Goal: Use online tool/utility

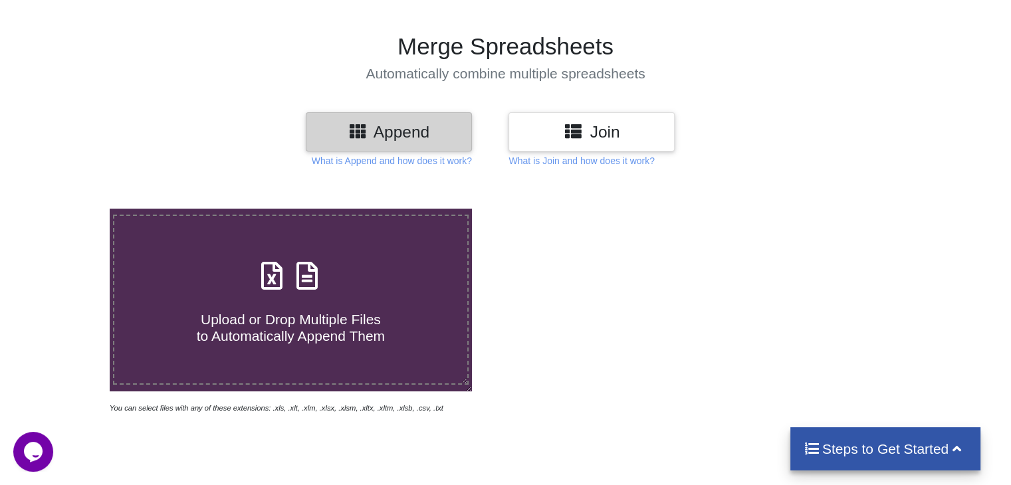
scroll to position [76, 0]
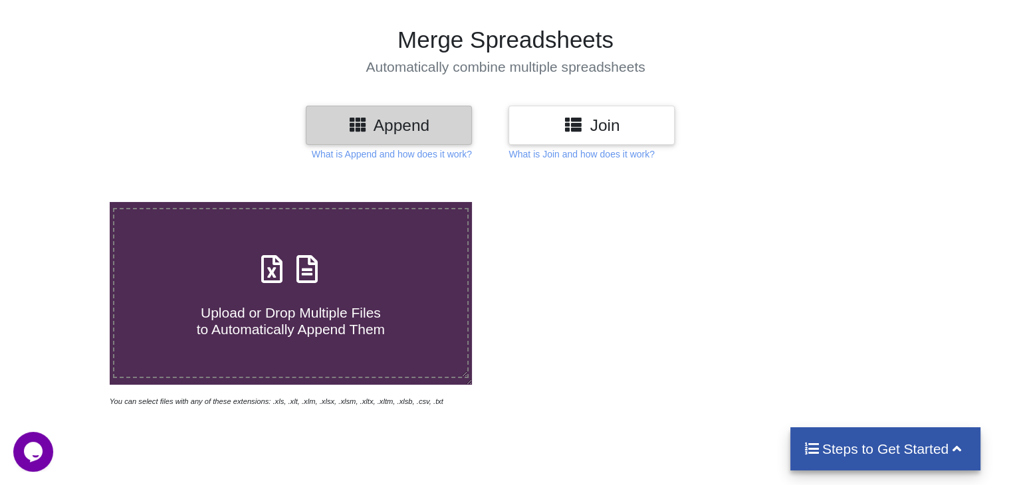
click at [272, 288] on div "Upload or Drop Multiple Files to Automatically Append Them" at bounding box center [290, 294] width 352 height 90
click at [69, 202] on input "Upload or Drop Multiple Files to Automatically Append Them" at bounding box center [69, 202] width 0 height 0
type input "C:\fakepath\k1.xlsx"
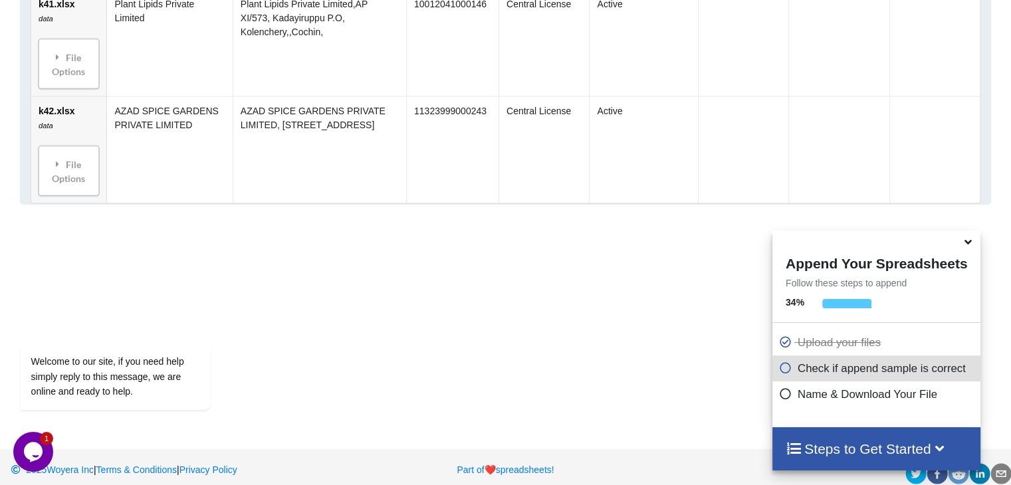
scroll to position [5091, 0]
click at [967, 246] on icon at bounding box center [968, 240] width 14 height 12
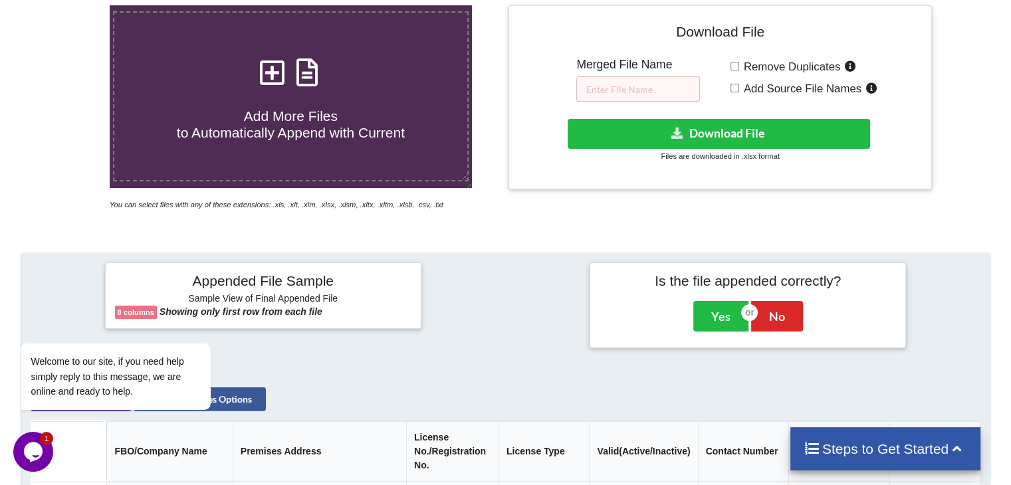
scroll to position [271, 0]
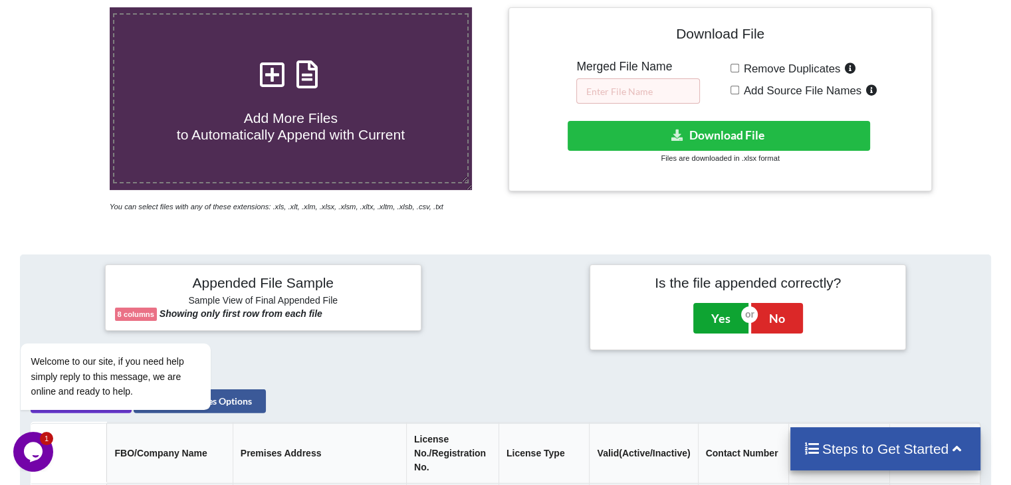
click at [721, 316] on button "Yes" at bounding box center [721, 318] width 55 height 31
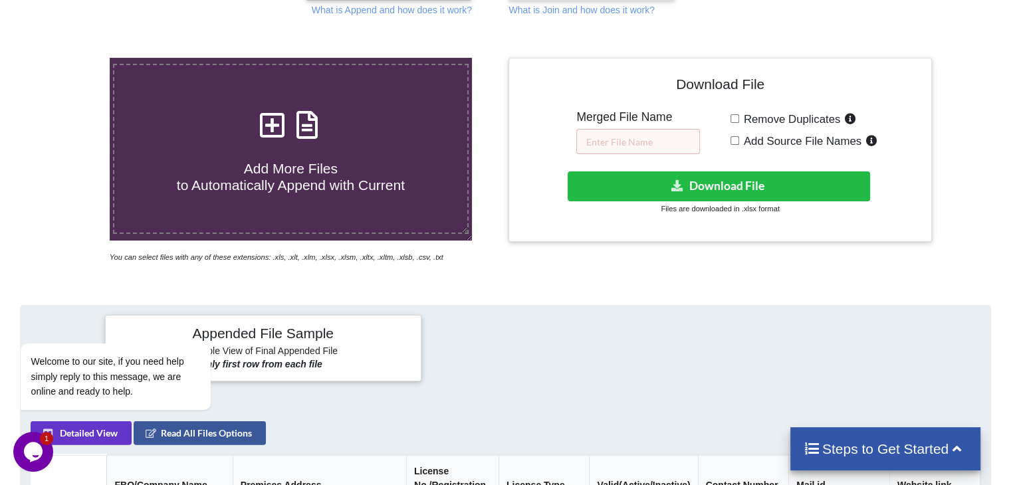
scroll to position [218, 0]
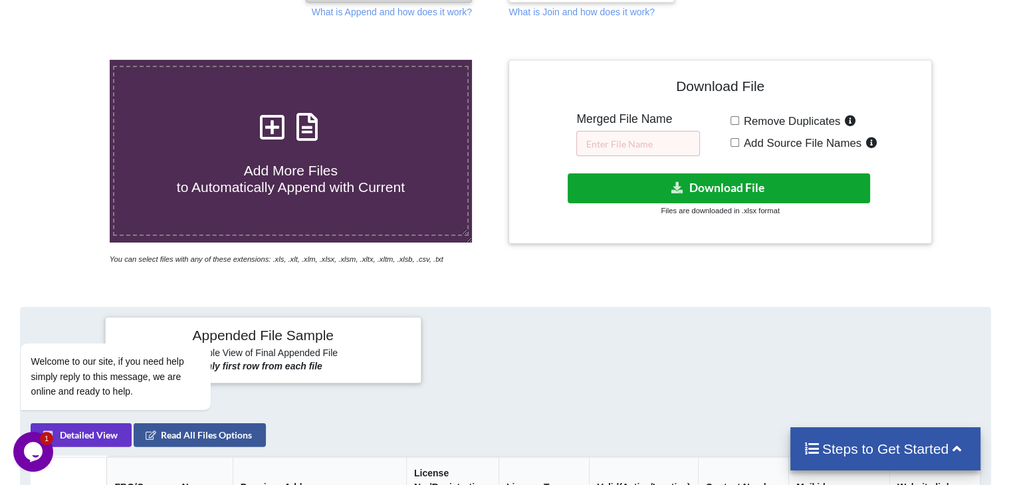
click at [799, 186] on button "Download File" at bounding box center [719, 189] width 303 height 30
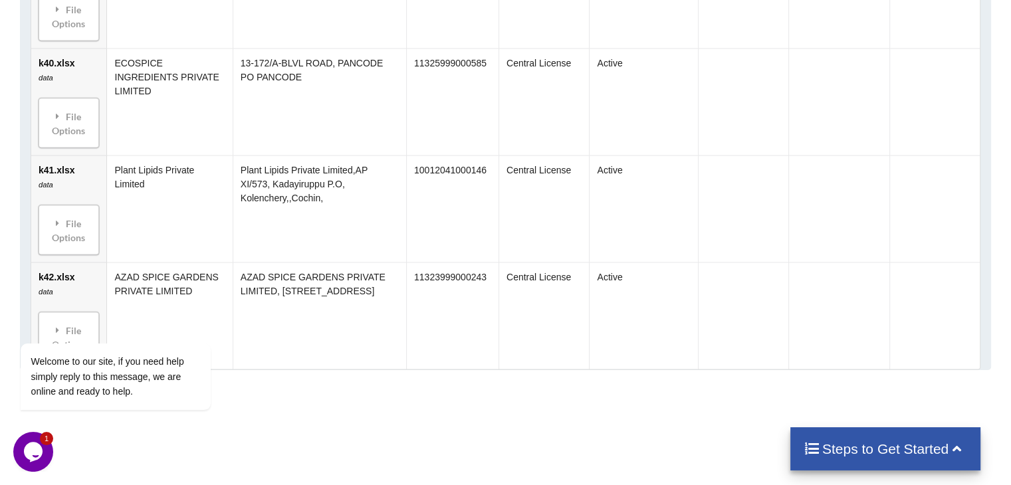
scroll to position [5072, 0]
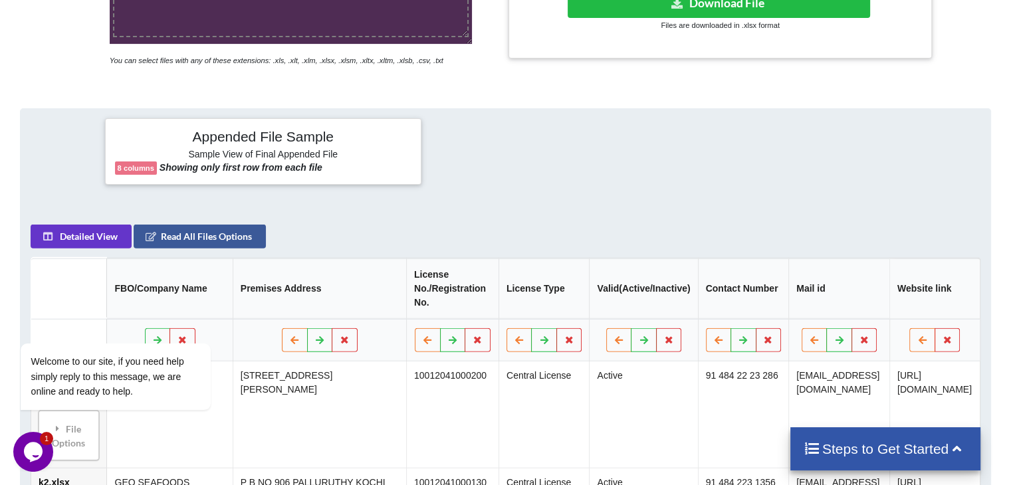
scroll to position [418, 0]
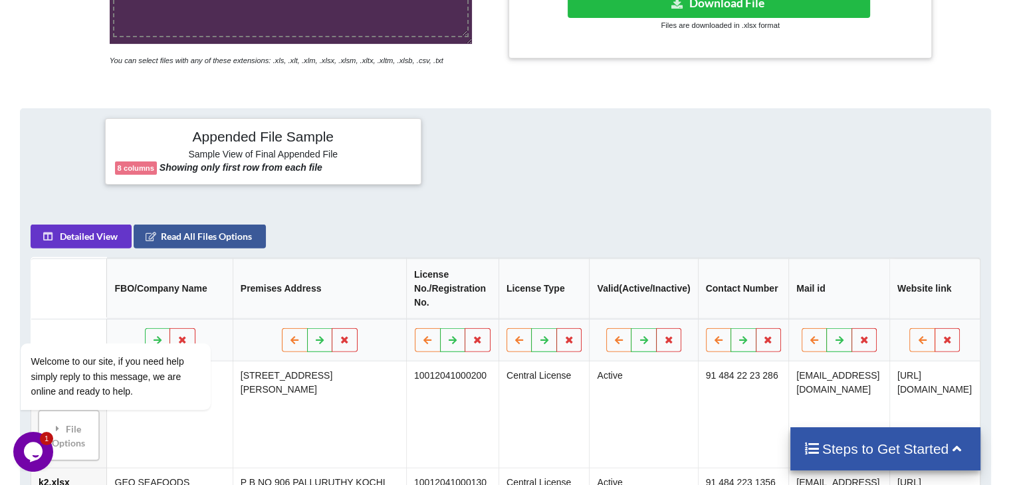
scroll to position [418, 0]
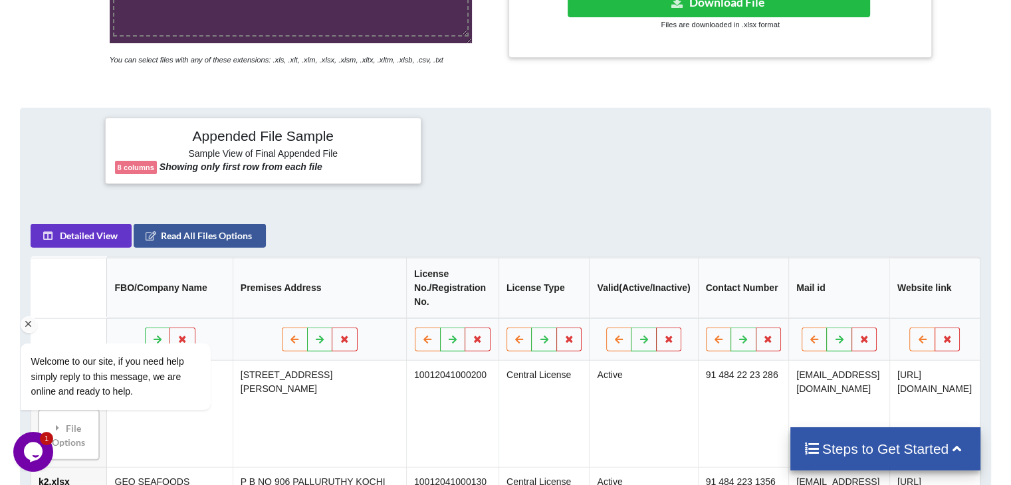
click at [73, 236] on div "Welcome to our site, if you need help simply reply to this message, we are onli…" at bounding box center [132, 322] width 239 height 202
click at [29, 324] on icon "Chat attention grabber" at bounding box center [29, 324] width 12 height 12
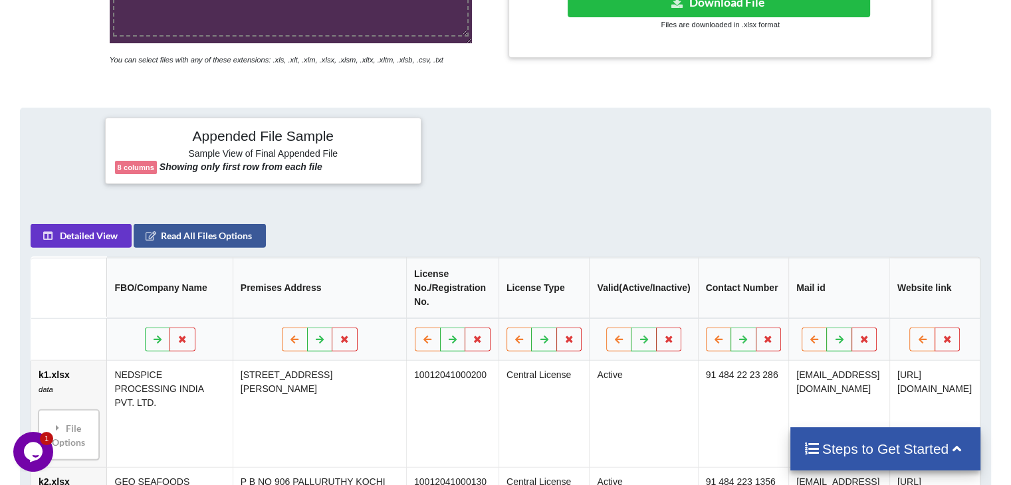
click at [40, 443] on icon "Opens Chat This icon Opens the chat window." at bounding box center [33, 452] width 21 height 21
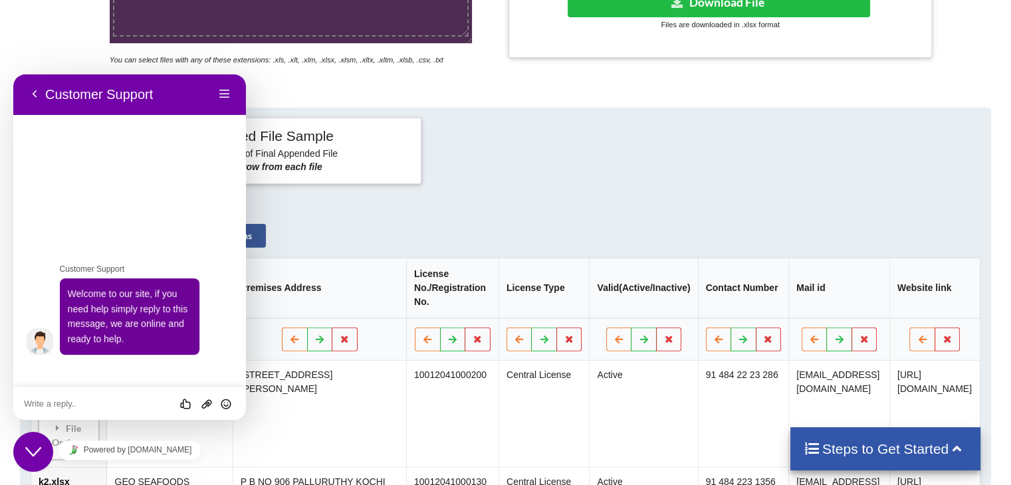
click at [76, 405] on textarea at bounding box center [129, 404] width 211 height 11
type textarea "how to download merged file"
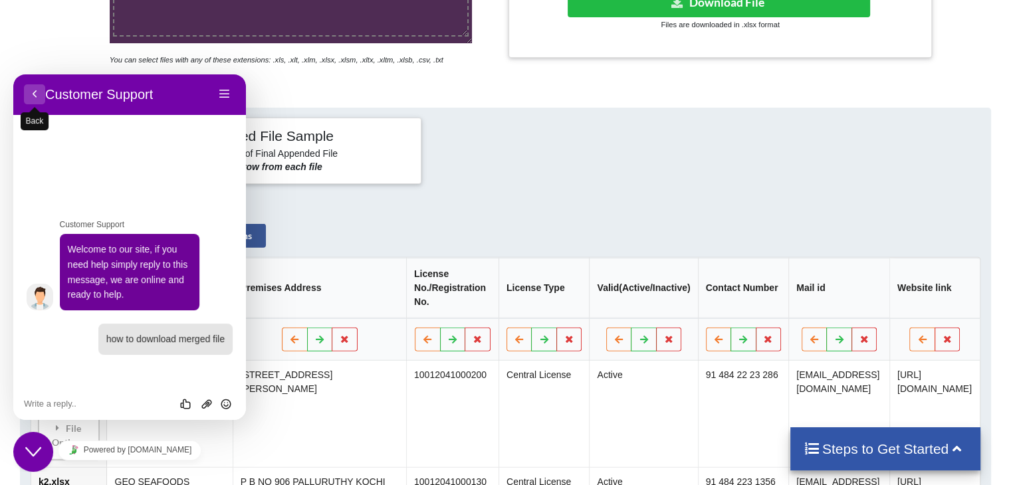
click at [38, 98] on button "Back" at bounding box center [34, 94] width 21 height 20
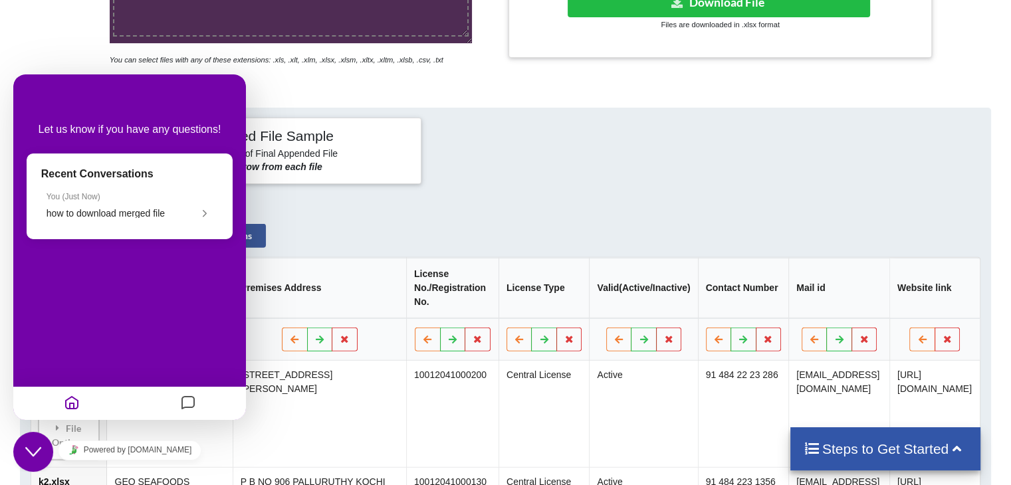
click at [540, 191] on div "Appended File Sample Sample View of Final Appended File 8 columns Showing only …" at bounding box center [505, 151] width 989 height 86
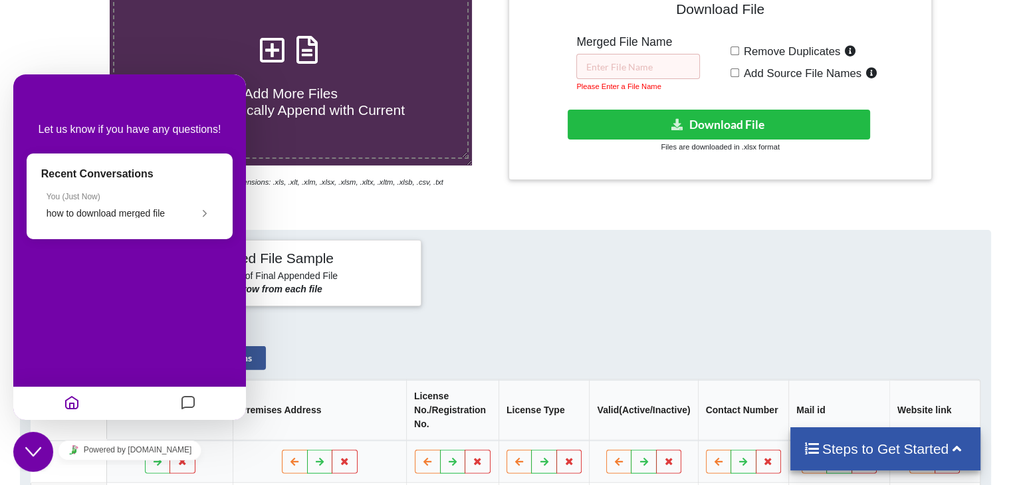
scroll to position [295, 0]
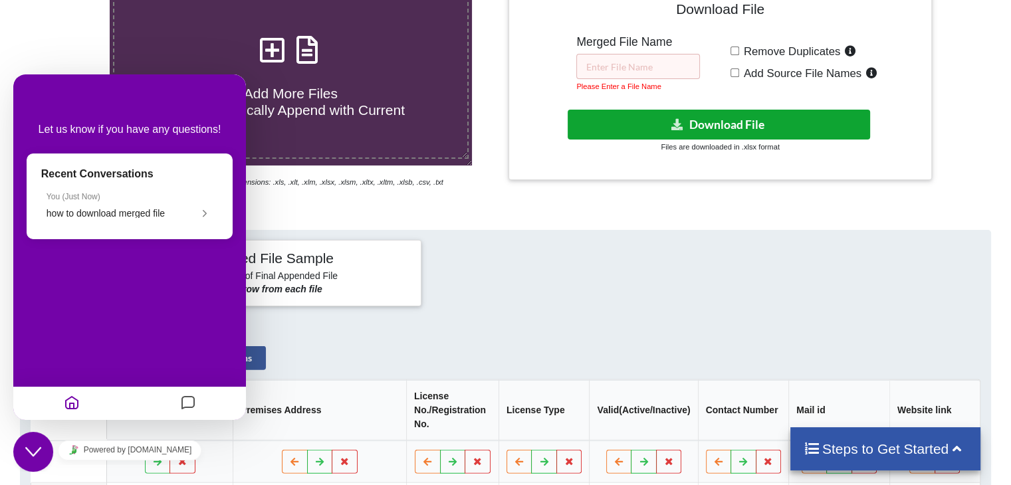
click at [751, 118] on button "Download File" at bounding box center [719, 125] width 303 height 30
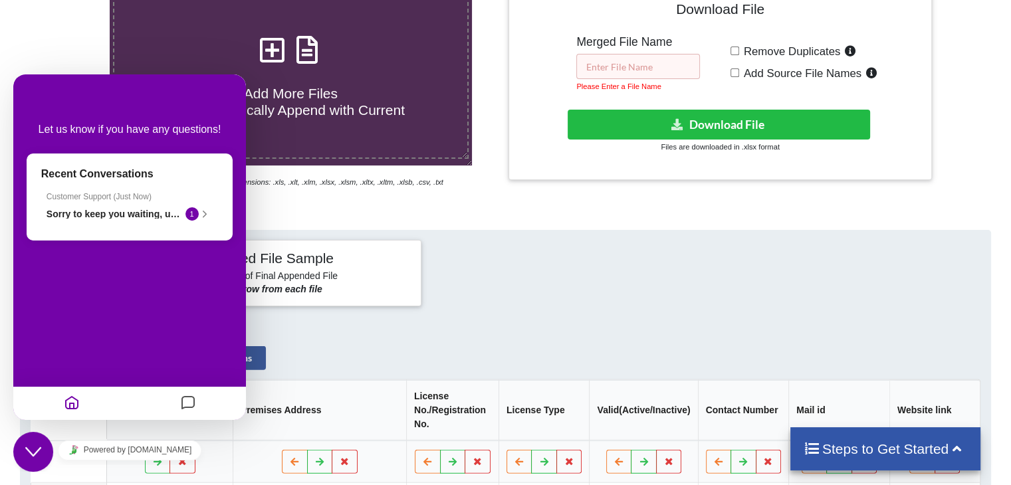
click at [669, 67] on input "text" at bounding box center [638, 66] width 124 height 25
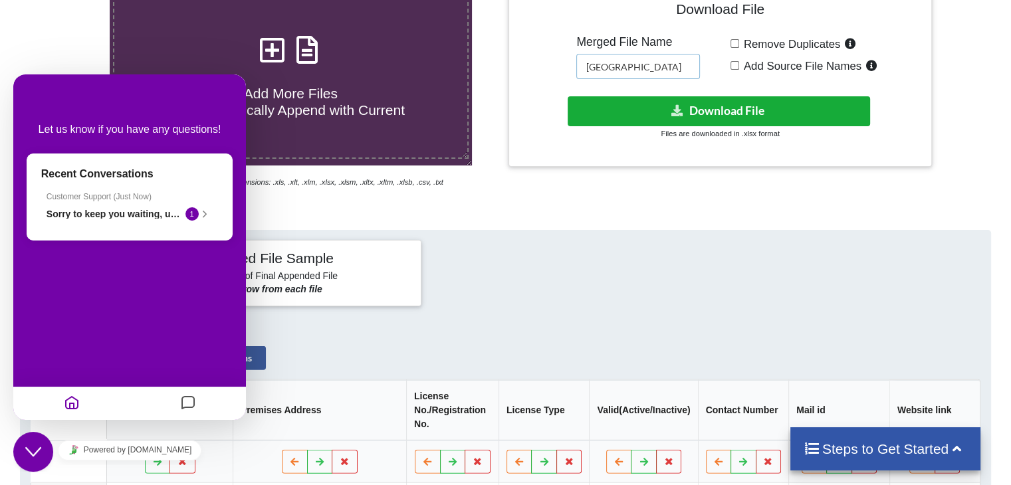
type input "[GEOGRAPHIC_DATA]"
click at [690, 112] on button "Download File" at bounding box center [719, 111] width 303 height 30
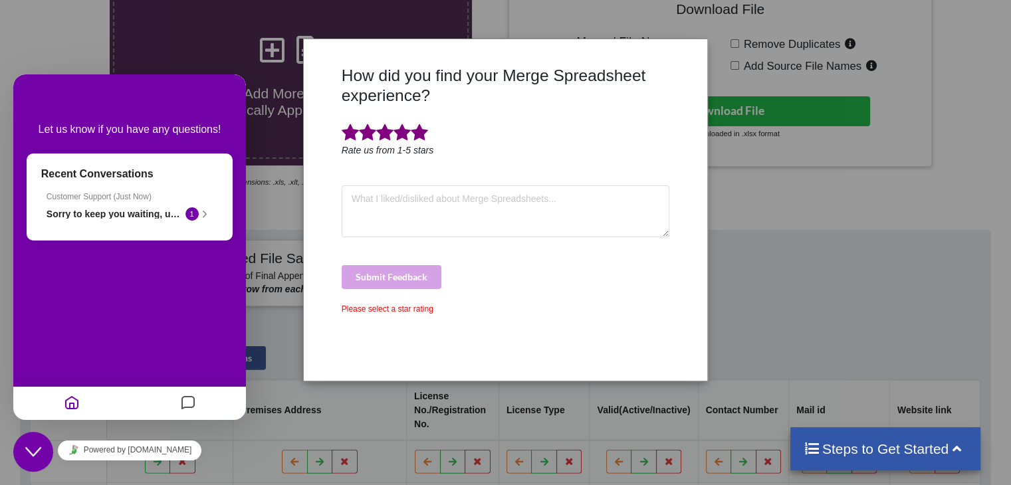
click at [418, 134] on span at bounding box center [419, 133] width 17 height 19
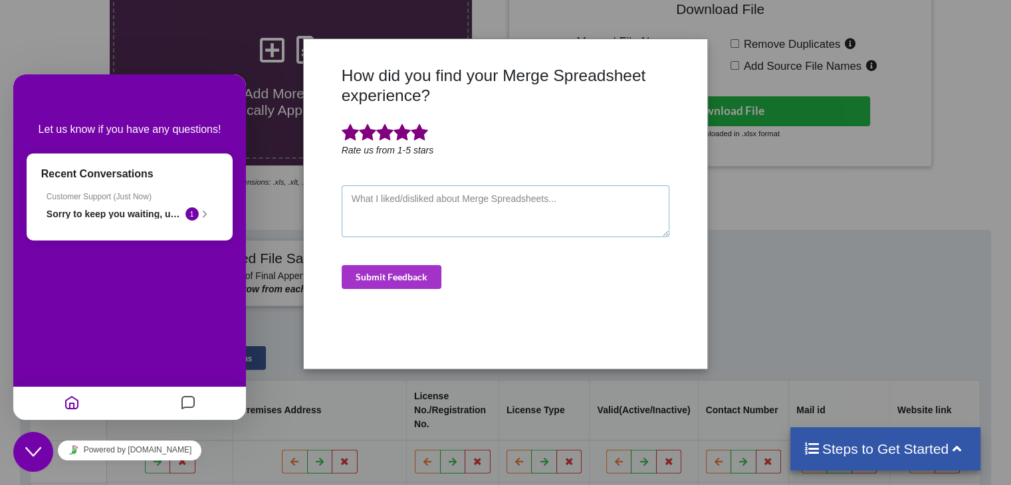
click at [402, 214] on textarea at bounding box center [506, 212] width 328 height 52
type textarea "superrrrr excellent"
click at [404, 272] on button "Submit Feedback" at bounding box center [392, 277] width 100 height 24
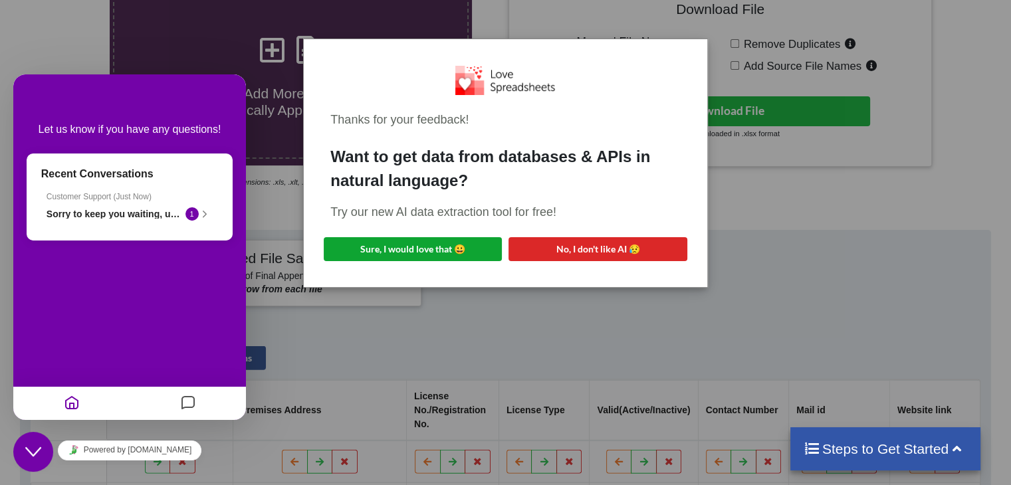
click at [422, 250] on button "Sure, I would love that 😀" at bounding box center [413, 249] width 178 height 24
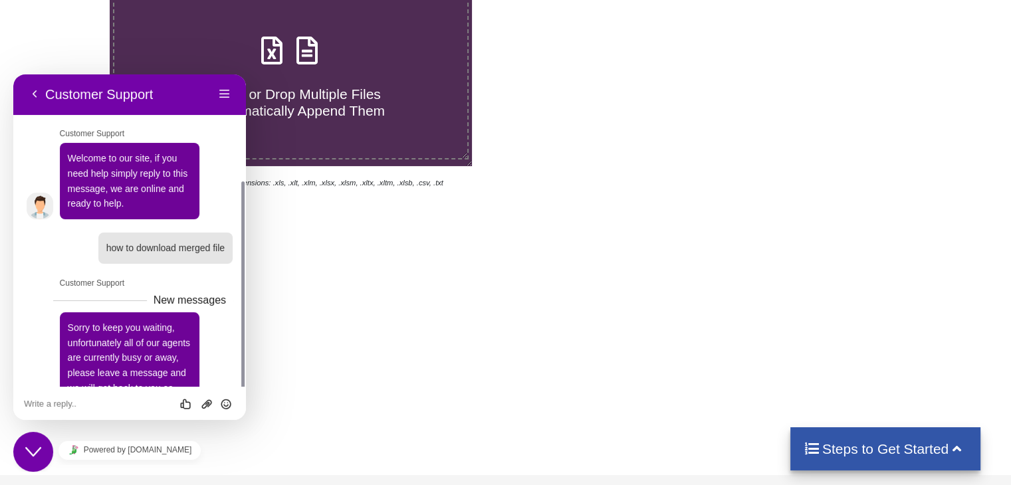
scroll to position [58, 0]
